Goal: Information Seeking & Learning: Learn about a topic

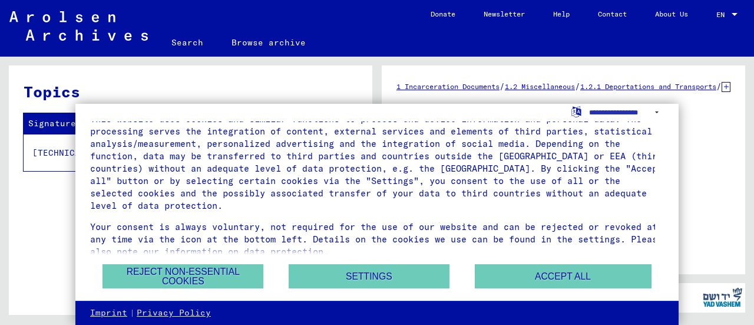
scroll to position [41, 0]
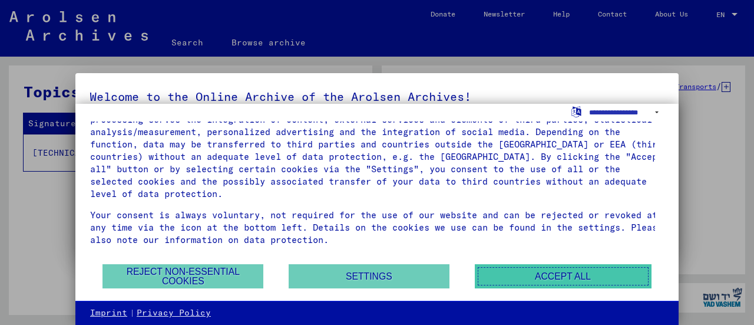
click at [521, 275] on button "Accept all" at bounding box center [563, 276] width 177 height 24
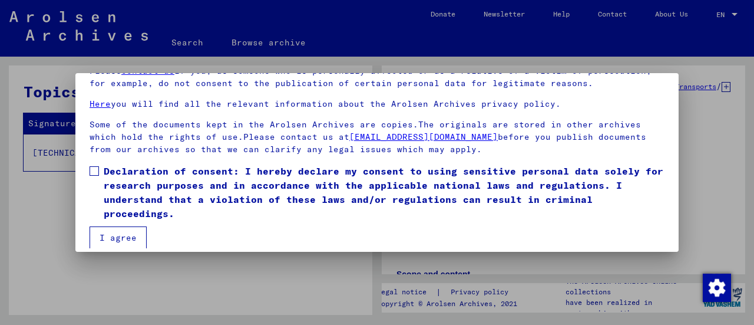
scroll to position [91, 0]
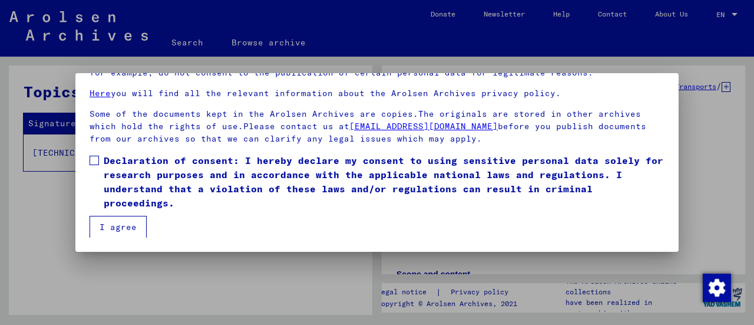
click at [135, 228] on button "I agree" at bounding box center [118, 227] width 57 height 22
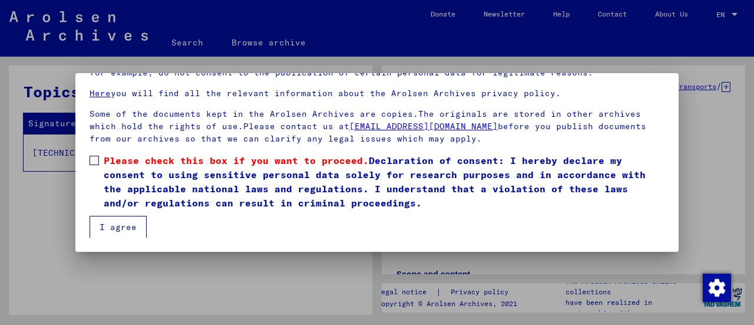
click at [135, 228] on button "I agree" at bounding box center [118, 227] width 57 height 22
click at [93, 162] on span at bounding box center [94, 160] width 9 height 9
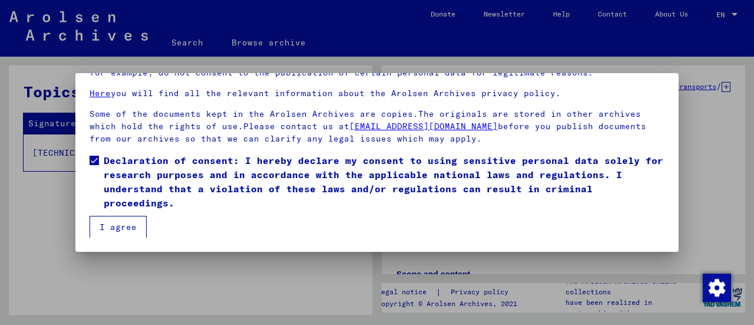
click at [124, 227] on button "I agree" at bounding box center [118, 227] width 57 height 22
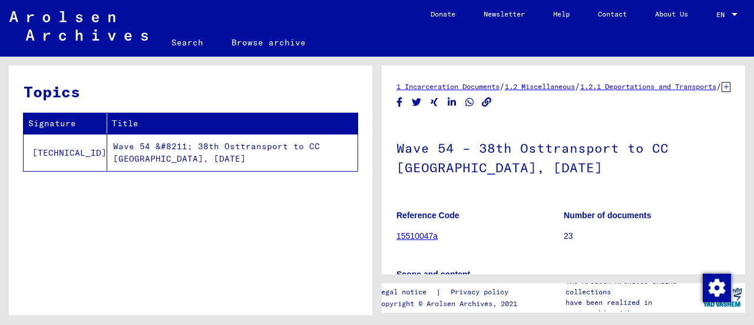
click at [278, 179] on div "Topics Signature Title [TECHNICAL_ID] Wave 54 &#8211; 38th Osttransport to CC […" at bounding box center [191, 194] width 364 height 258
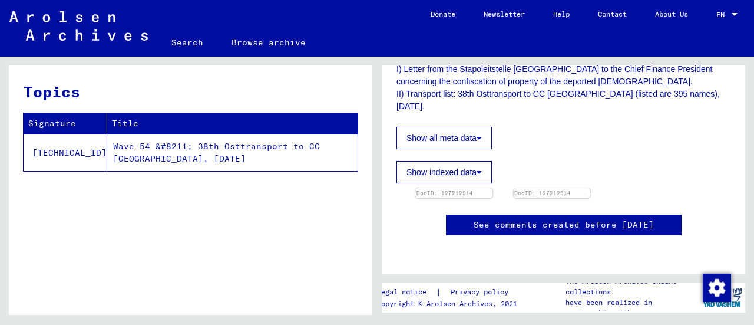
scroll to position [303, 0]
click at [64, 153] on td "[TECHNICAL_ID]" at bounding box center [66, 152] width 84 height 37
click at [107, 154] on td "Wave 54 &#8211; 38th Osttransport to CC [GEOGRAPHIC_DATA], [DATE]" at bounding box center [232, 152] width 250 height 37
click at [107, 155] on td "Wave 54 &#8211; 38th Osttransport to CC [GEOGRAPHIC_DATA], [DATE]" at bounding box center [232, 152] width 250 height 37
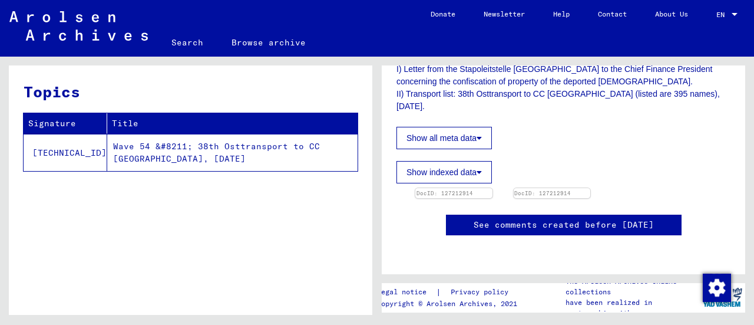
click at [107, 147] on td "Wave 54 &#8211; 38th Osttransport to CC [GEOGRAPHIC_DATA], [DATE]" at bounding box center [232, 152] width 250 height 37
click at [55, 157] on td "[TECHNICAL_ID]" at bounding box center [66, 152] width 84 height 37
click at [436, 188] on img at bounding box center [454, 188] width 81 height 0
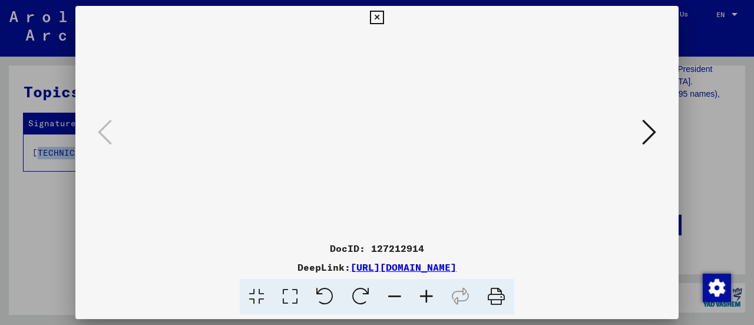
click at [336, 174] on img at bounding box center [376, 132] width 523 height 207
click at [408, 266] on link "[URL][DOMAIN_NAME]" at bounding box center [404, 267] width 106 height 12
